Goal: Task Accomplishment & Management: Complete application form

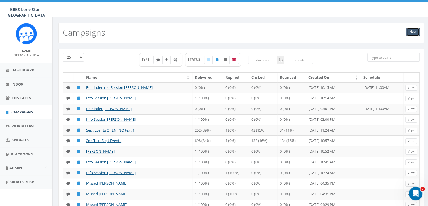
click at [410, 33] on link "New" at bounding box center [413, 32] width 13 height 8
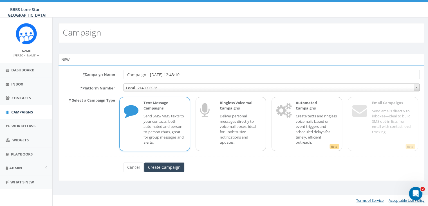
drag, startPoint x: 197, startPoint y: 75, endPoint x: 108, endPoint y: 70, distance: 88.6
click at [108, 70] on div "* Campaign Name Campaign - 09/03/2025, 12:43:10" at bounding box center [242, 75] width 366 height 10
type input "[PERSON_NAME] - re-engage completed app"
click at [176, 167] on input "Create Campaign" at bounding box center [165, 167] width 40 height 10
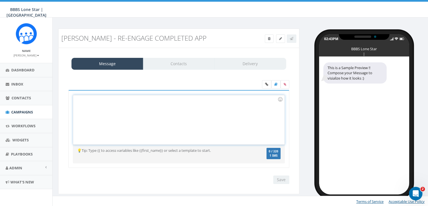
click at [159, 101] on div at bounding box center [178, 119] width 211 height 49
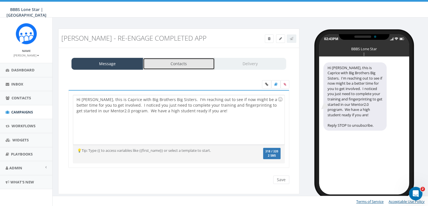
click at [180, 67] on link "Contacts" at bounding box center [179, 64] width 72 height 12
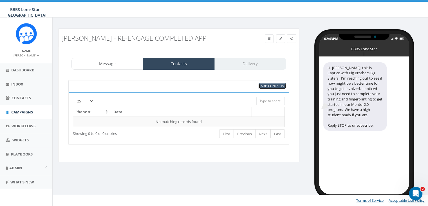
click at [280, 86] on span "Add Contacts" at bounding box center [272, 86] width 23 height 4
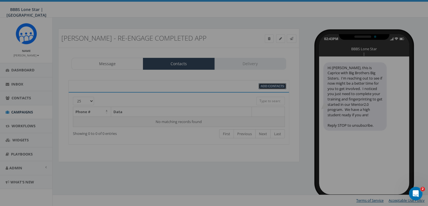
select select
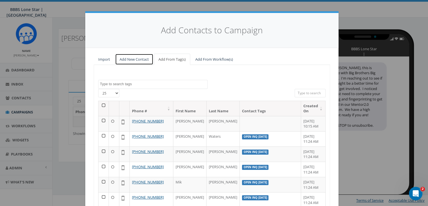
click at [142, 57] on link "Add New Contact" at bounding box center [134, 60] width 38 height 12
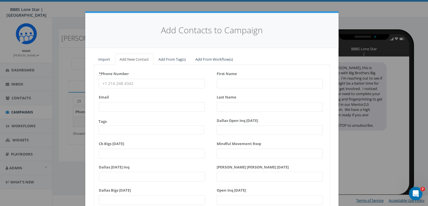
click at [105, 81] on input "* Phone Number" at bounding box center [152, 84] width 106 height 10
paste input "(817) 323-5293"
type input "(817) 323-5293"
click at [236, 83] on input "First Name" at bounding box center [270, 84] width 106 height 10
type input "Noah"
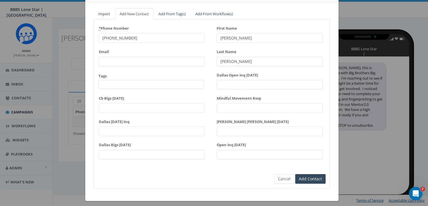
scroll to position [48, 0]
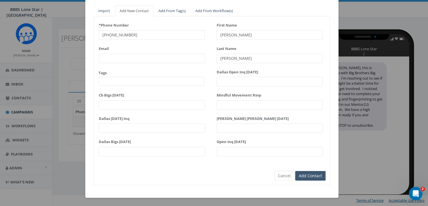
type input "Fischer"
click at [315, 175] on input "Add Contact" at bounding box center [311, 176] width 30 height 10
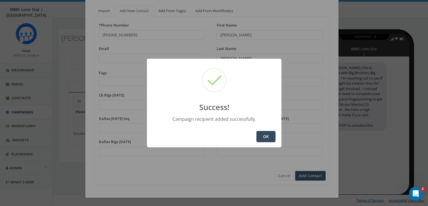
click at [269, 132] on button "OK" at bounding box center [266, 136] width 19 height 11
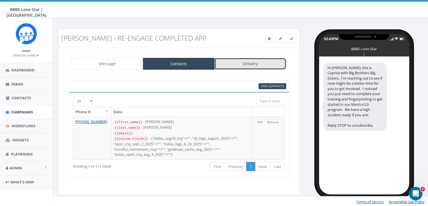
click at [261, 62] on link "Delivery" at bounding box center [251, 64] width 72 height 12
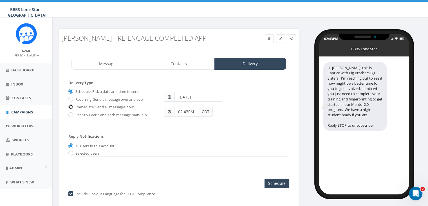
click at [72, 106] on input "Immediate: Send all messages now" at bounding box center [70, 107] width 4 height 4
radio input "true"
click at [71, 152] on input "radio" at bounding box center [70, 153] width 4 height 4
radio input "true"
click at [80, 157] on span at bounding box center [181, 160] width 215 height 9
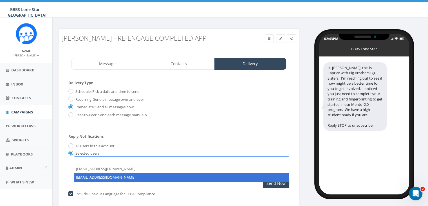
select select "1730"
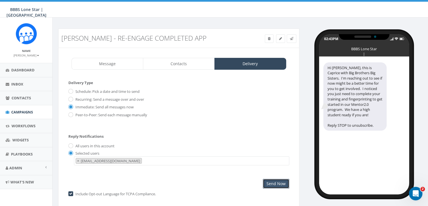
click at [279, 182] on input "Send Now" at bounding box center [276, 184] width 26 height 10
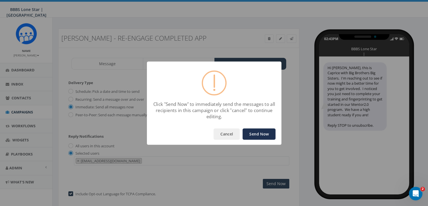
click at [268, 133] on button "Send Now" at bounding box center [259, 133] width 33 height 11
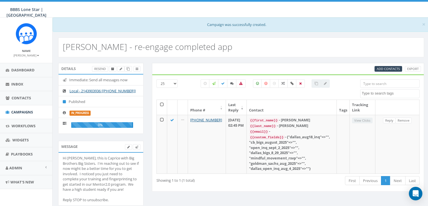
select select
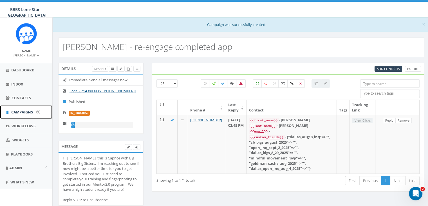
click at [21, 112] on span "Campaigns" at bounding box center [22, 111] width 22 height 5
